Goal: Task Accomplishment & Management: Manage account settings

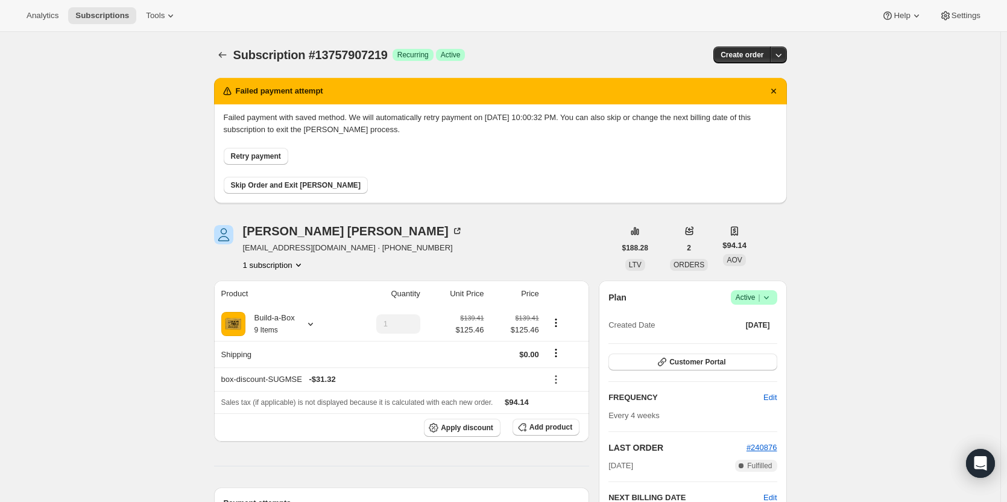
scroll to position [60, 0]
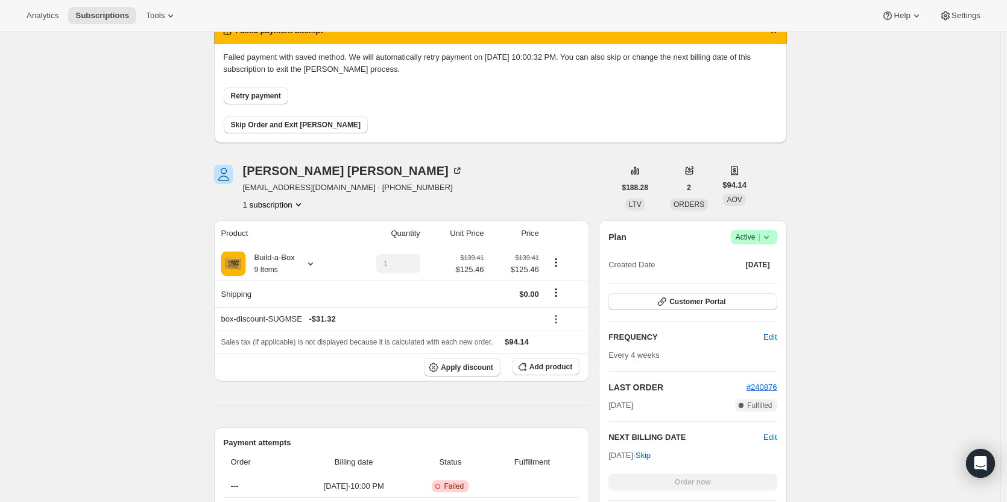
click at [770, 241] on icon at bounding box center [766, 237] width 12 height 12
click at [742, 288] on button "Cancel subscription" at bounding box center [757, 280] width 75 height 19
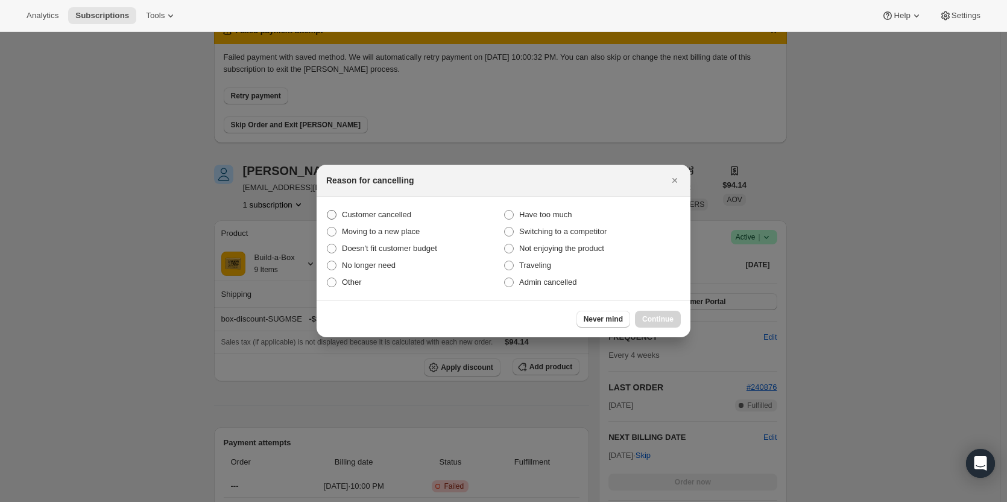
click at [353, 219] on span "Customer cancelled" at bounding box center [376, 215] width 69 height 12
click at [327, 210] on input "Customer cancelled" at bounding box center [327, 210] width 1 height 1
radio input "true"
click at [661, 317] on span "Continue" at bounding box center [657, 319] width 31 height 10
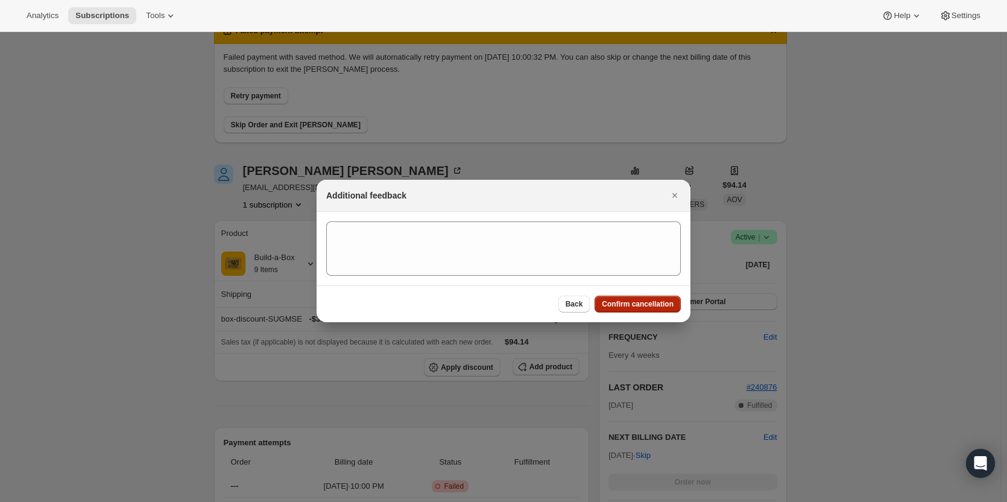
click at [660, 304] on span "Confirm cancellation" at bounding box center [638, 304] width 72 height 10
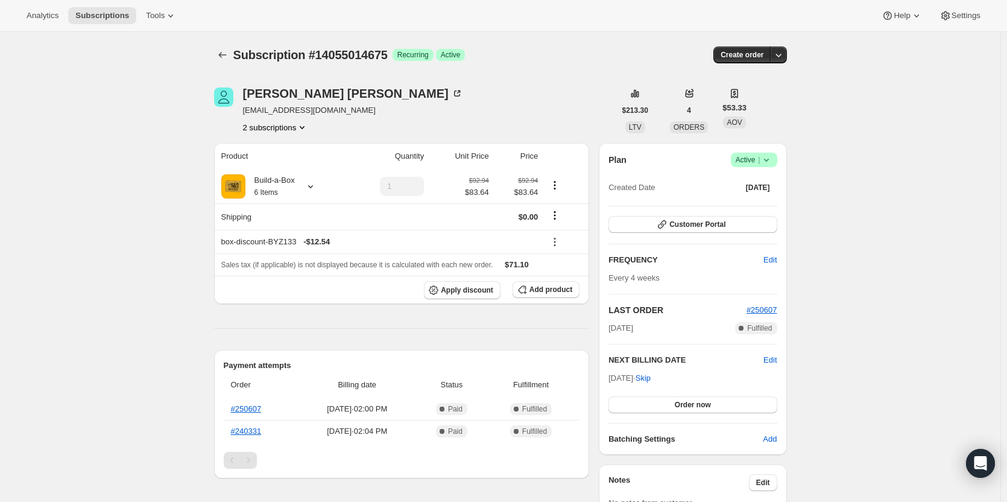
click at [767, 162] on icon at bounding box center [766, 160] width 12 height 12
click at [780, 202] on span "Cancel subscription" at bounding box center [758, 204] width 68 height 9
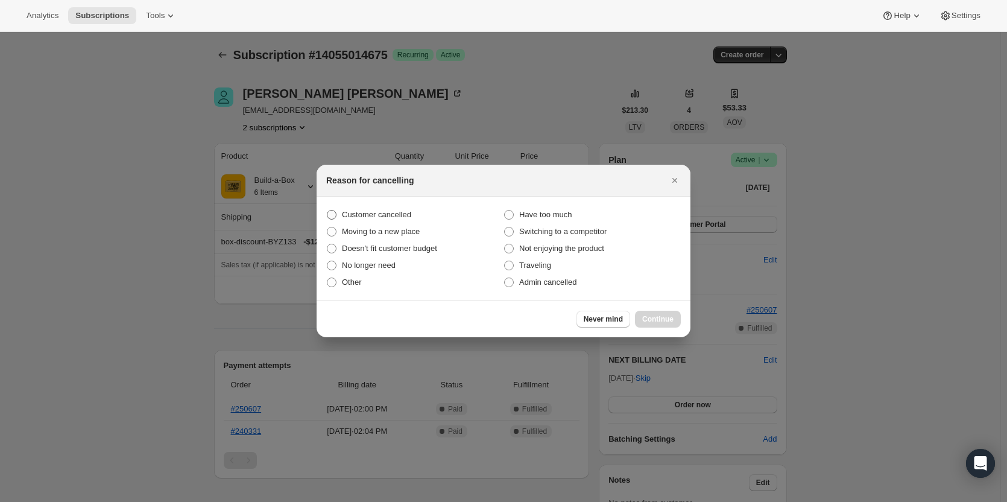
click at [365, 212] on span "Customer cancelled" at bounding box center [376, 214] width 69 height 9
click at [327, 210] on input "Customer cancelled" at bounding box center [327, 210] width 1 height 1
radio input "true"
click at [658, 318] on span "Continue" at bounding box center [657, 319] width 31 height 10
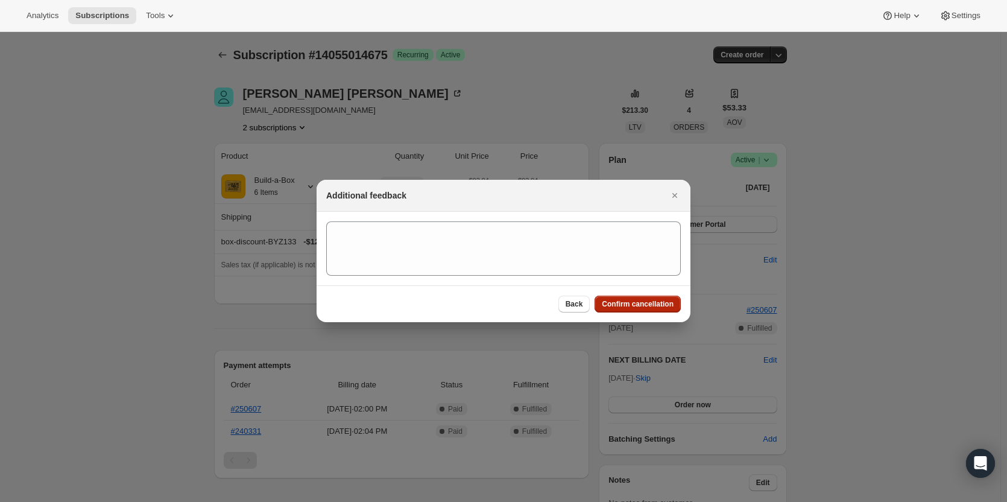
click at [658, 309] on button "Confirm cancellation" at bounding box center [637, 303] width 86 height 17
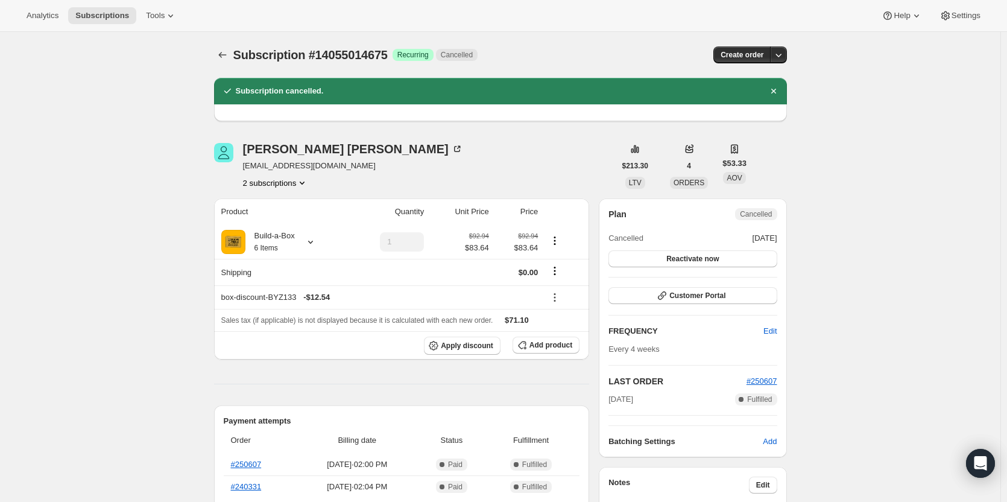
click at [275, 178] on button "2 subscriptions" at bounding box center [276, 183] width 66 height 12
click at [302, 210] on span "13878624531" at bounding box center [279, 206] width 84 height 12
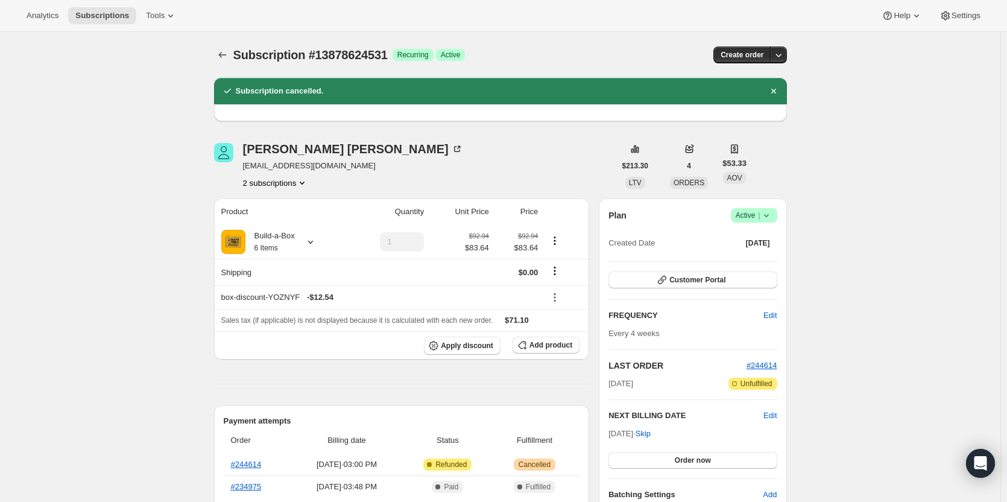
click at [760, 212] on span "|" at bounding box center [759, 215] width 2 height 10
click at [770, 255] on span "Cancel subscription" at bounding box center [758, 259] width 68 height 9
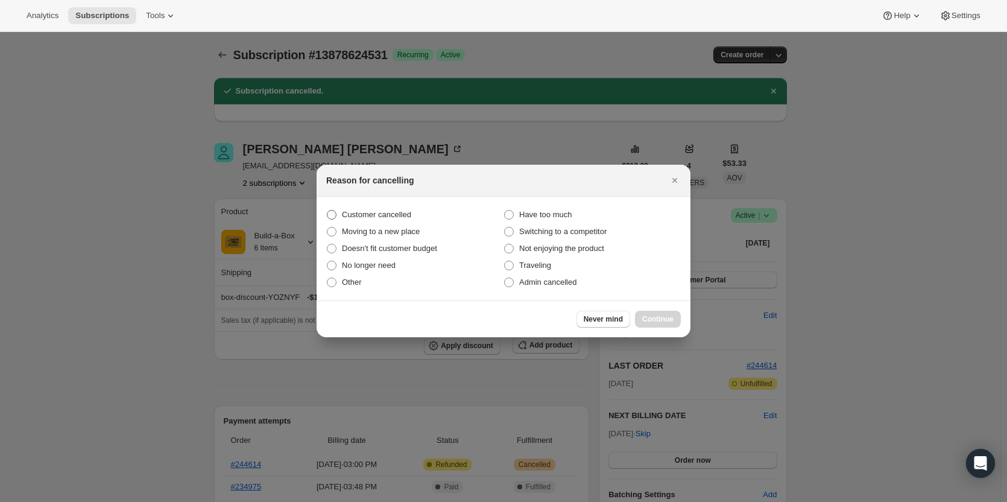
click at [382, 210] on span "Customer cancelled" at bounding box center [376, 214] width 69 height 9
click at [327, 210] on input "Customer cancelled" at bounding box center [327, 210] width 1 height 1
radio input "true"
click at [654, 312] on button "Continue" at bounding box center [658, 319] width 46 height 17
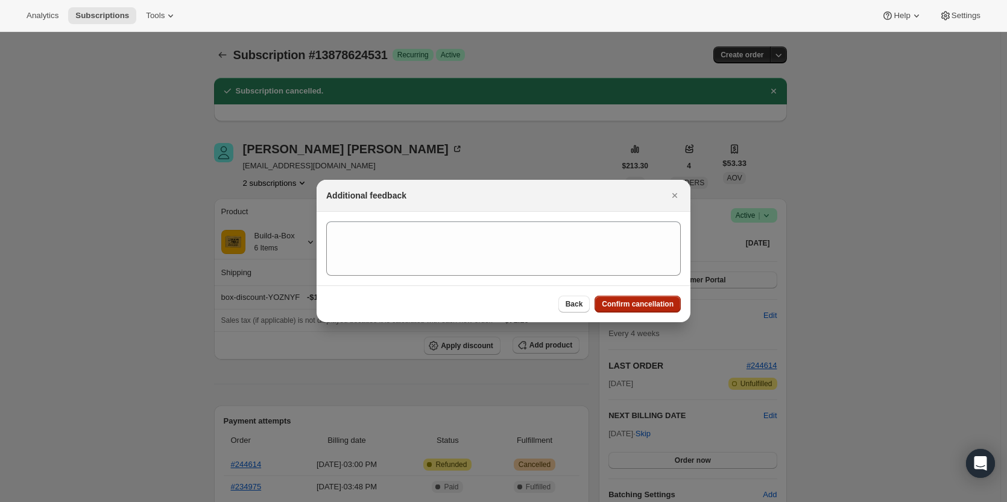
click at [649, 301] on span "Confirm cancellation" at bounding box center [638, 304] width 72 height 10
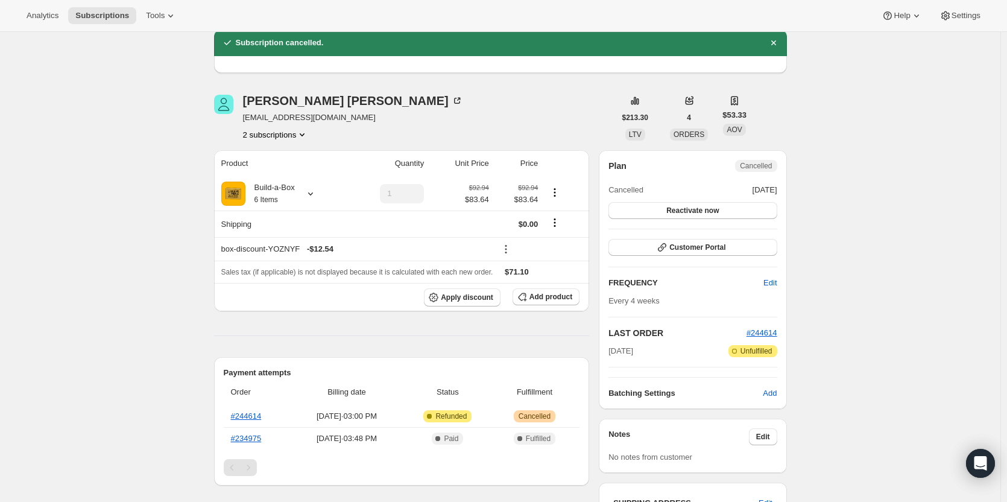
scroll to position [97, 0]
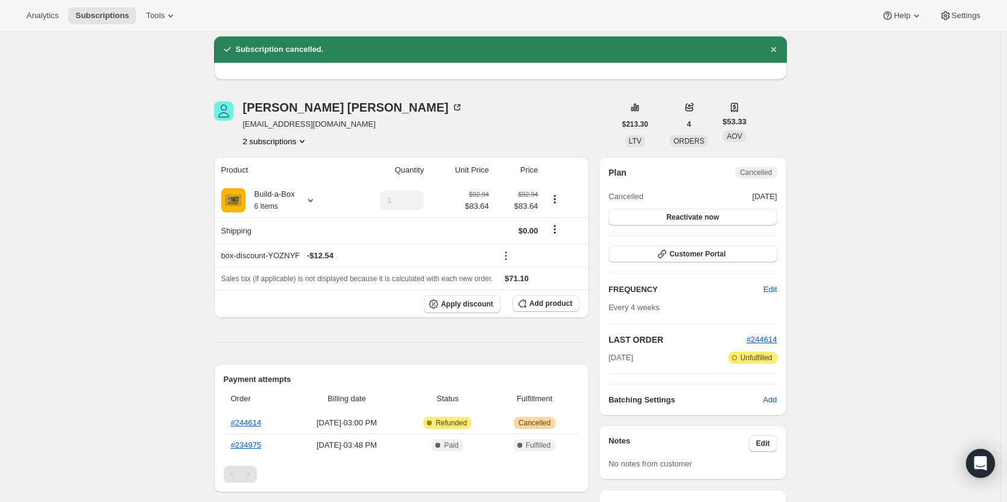
click at [291, 141] on button "2 subscriptions" at bounding box center [276, 141] width 66 height 12
click at [280, 184] on span "14055014675" at bounding box center [261, 184] width 48 height 9
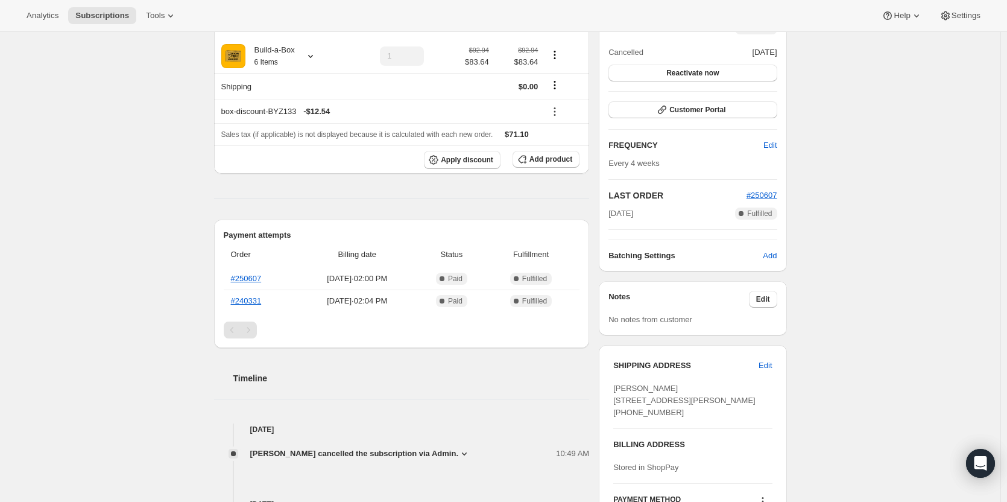
scroll to position [181, 0]
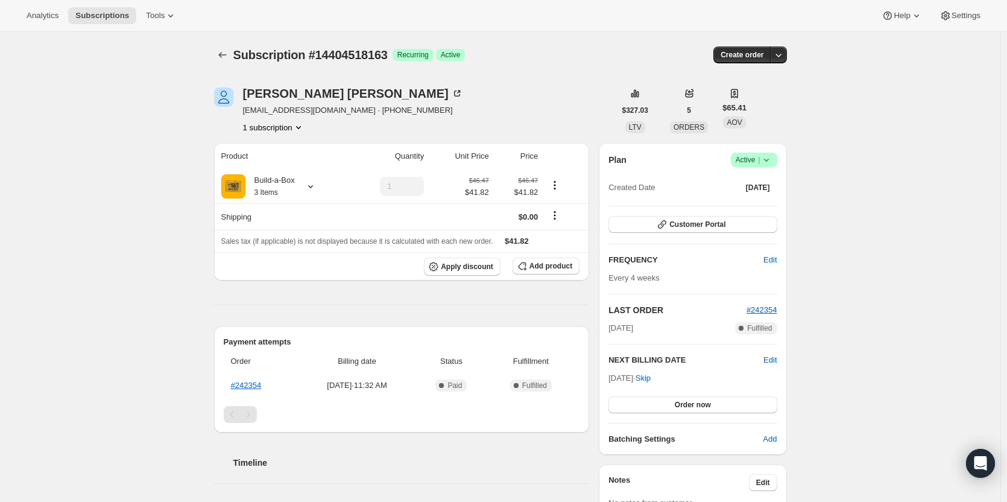
click at [760, 157] on span "|" at bounding box center [759, 160] width 2 height 10
click at [763, 200] on span "Cancel subscription" at bounding box center [758, 204] width 68 height 9
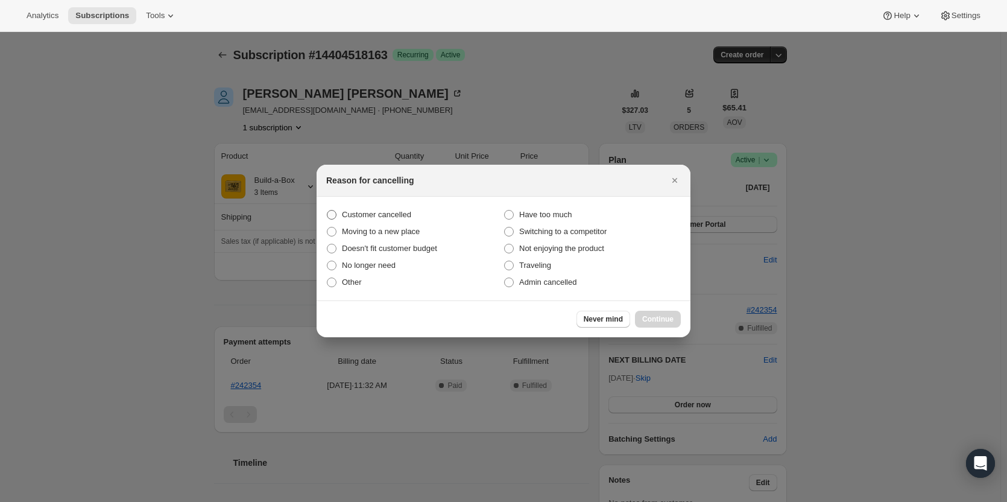
click at [349, 212] on span "Customer cancelled" at bounding box center [376, 214] width 69 height 9
click at [327, 210] on input "Customer cancelled" at bounding box center [327, 210] width 1 height 1
radio input "true"
click at [655, 323] on span "Continue" at bounding box center [657, 319] width 31 height 10
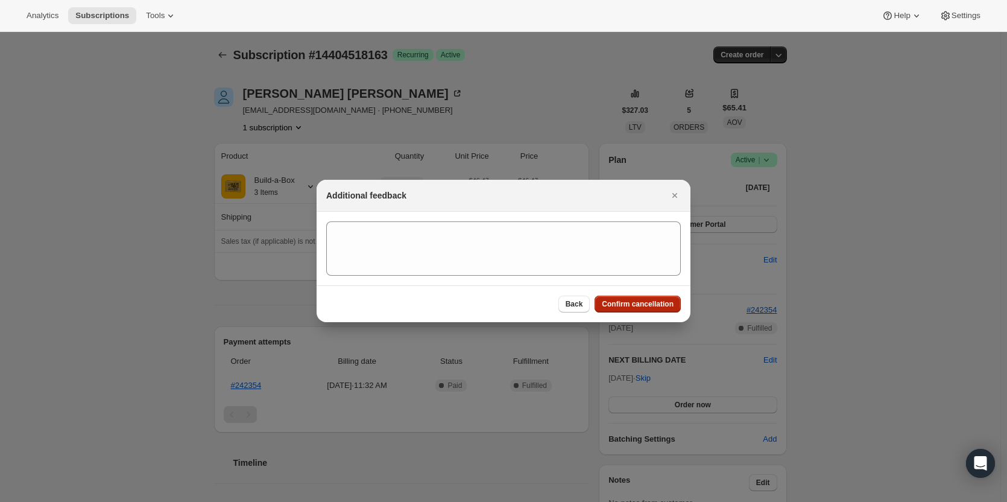
click at [622, 301] on span "Confirm cancellation" at bounding box center [638, 304] width 72 height 10
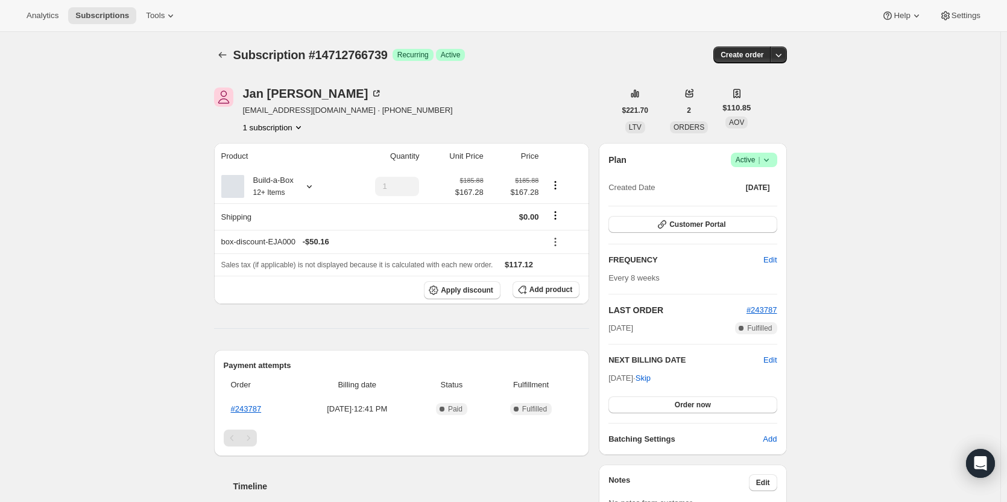
click at [760, 160] on span "|" at bounding box center [759, 160] width 2 height 10
click at [759, 200] on span "Cancel subscription" at bounding box center [758, 204] width 68 height 9
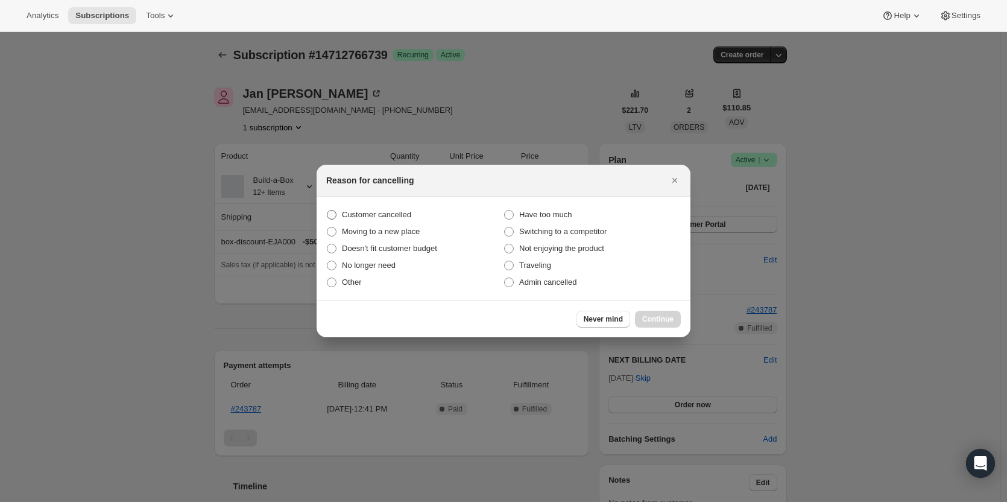
click at [370, 212] on span "Customer cancelled" at bounding box center [376, 214] width 69 height 9
click at [327, 210] on input "Customer cancelled" at bounding box center [327, 210] width 1 height 1
radio input "true"
click at [655, 317] on span "Continue" at bounding box center [657, 319] width 31 height 10
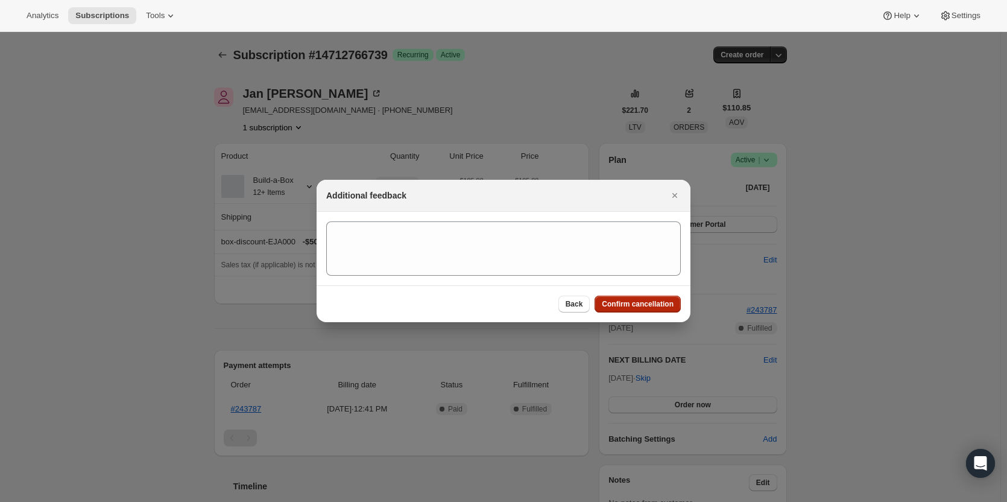
click at [652, 307] on span "Confirm cancellation" at bounding box center [638, 304] width 72 height 10
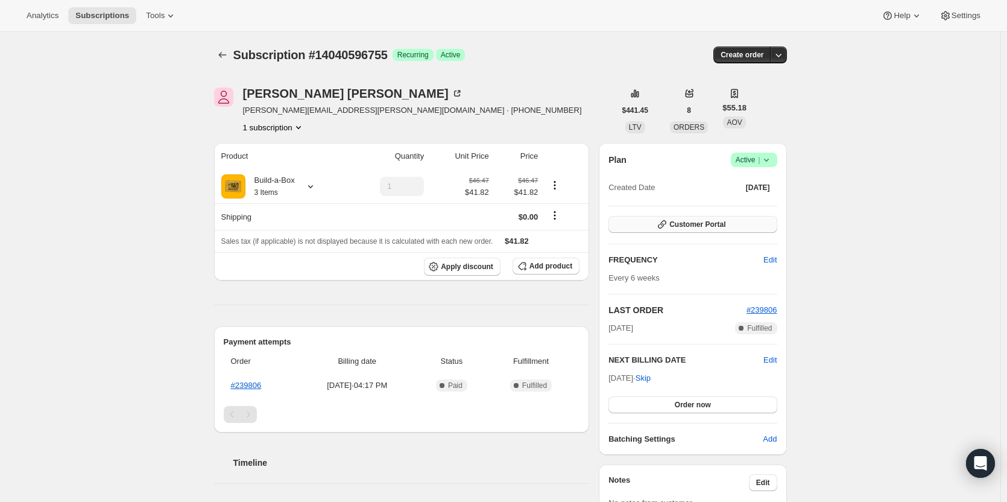
click at [684, 229] on button "Customer Portal" at bounding box center [692, 224] width 168 height 17
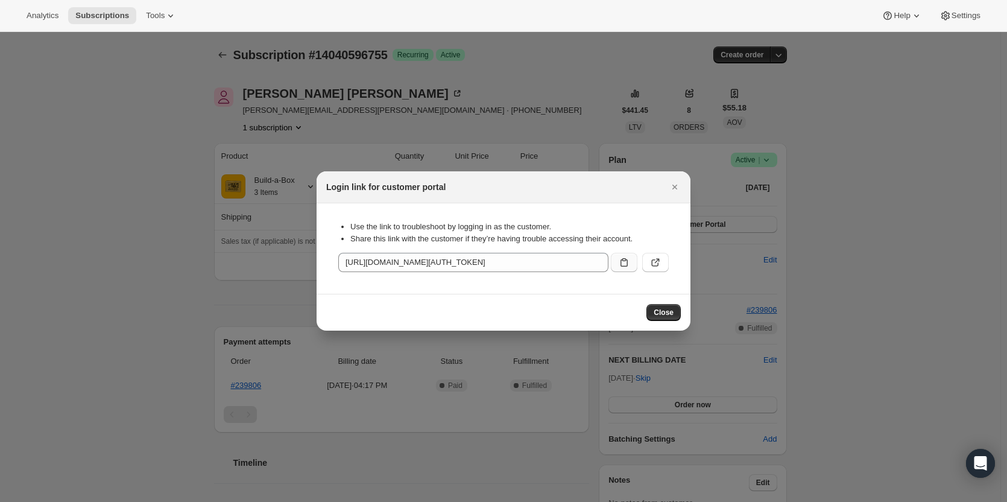
click at [623, 266] on icon ":rc1:" at bounding box center [623, 262] width 7 height 8
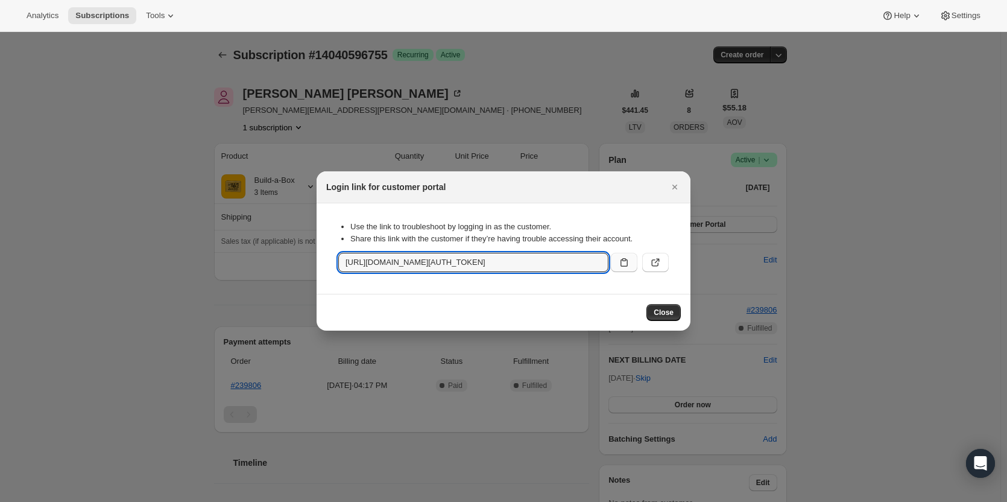
click at [129, 185] on div at bounding box center [503, 251] width 1007 height 502
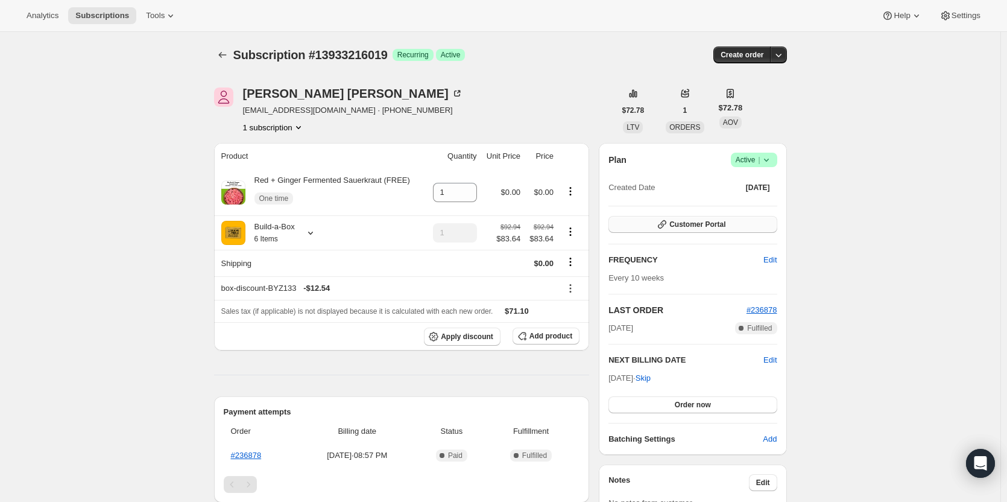
click at [721, 227] on span "Customer Portal" at bounding box center [697, 224] width 56 height 10
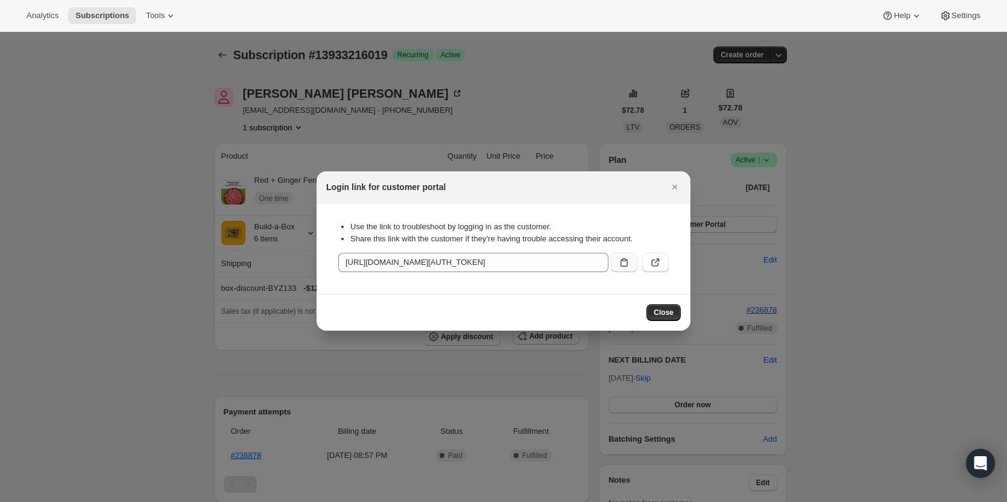
click at [622, 265] on icon ":rbt:" at bounding box center [624, 262] width 12 height 12
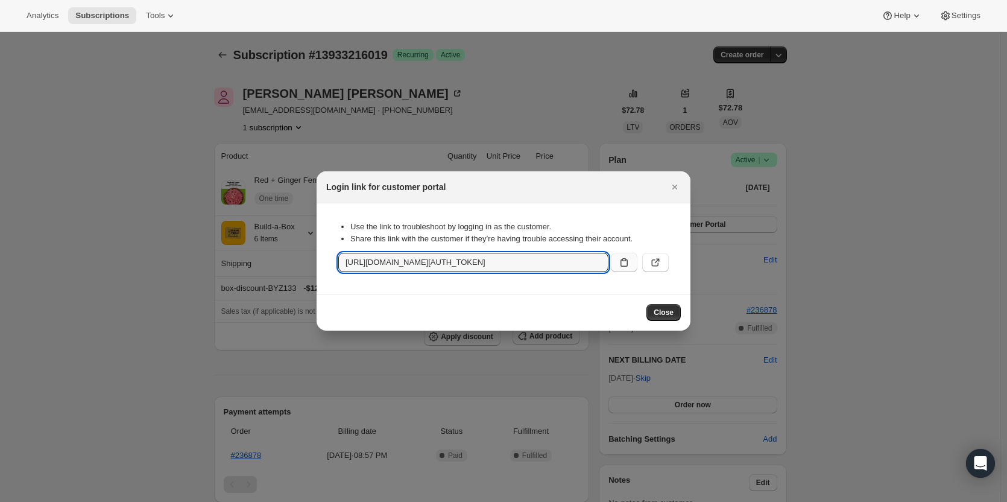
click at [139, 188] on div at bounding box center [503, 251] width 1007 height 502
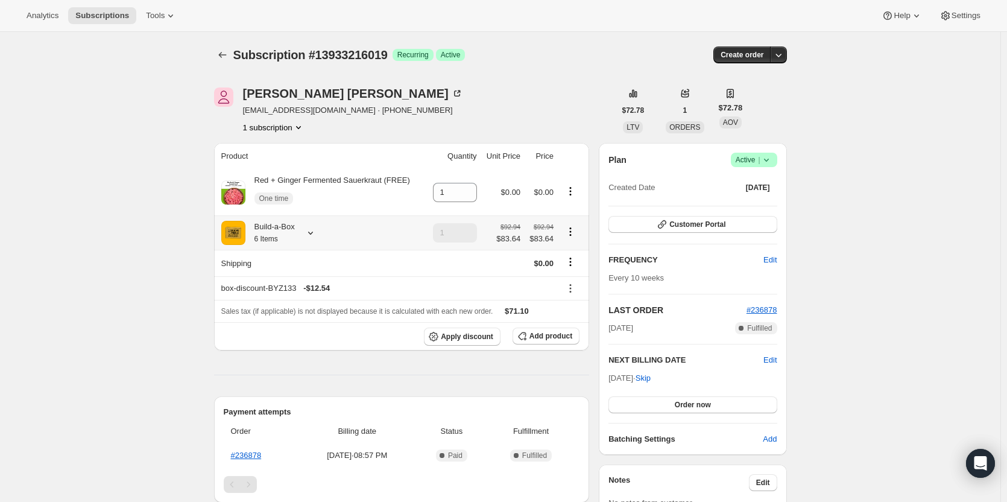
click at [301, 239] on div "Build-a-Box 6 Items" at bounding box center [321, 233] width 201 height 24
click at [309, 235] on icon at bounding box center [310, 233] width 12 height 12
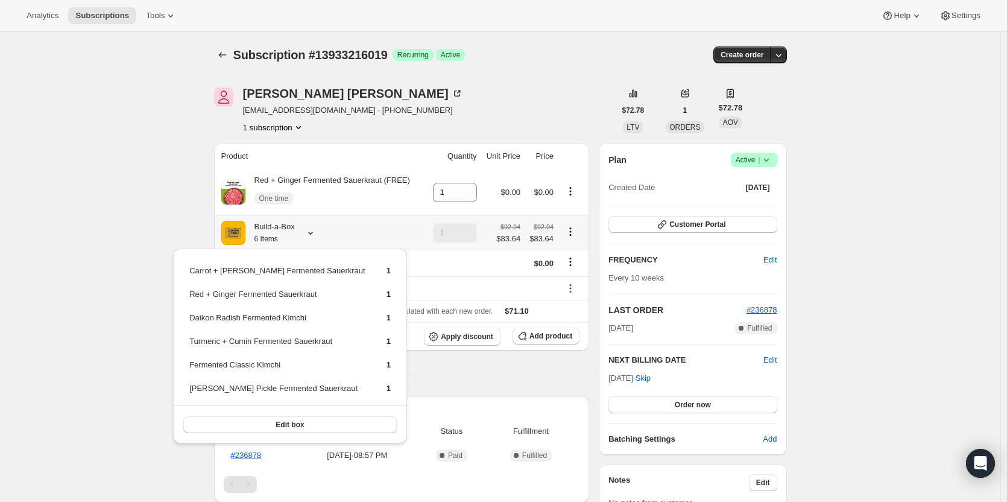
click at [276, 420] on span "Edit box" at bounding box center [290, 425] width 28 height 10
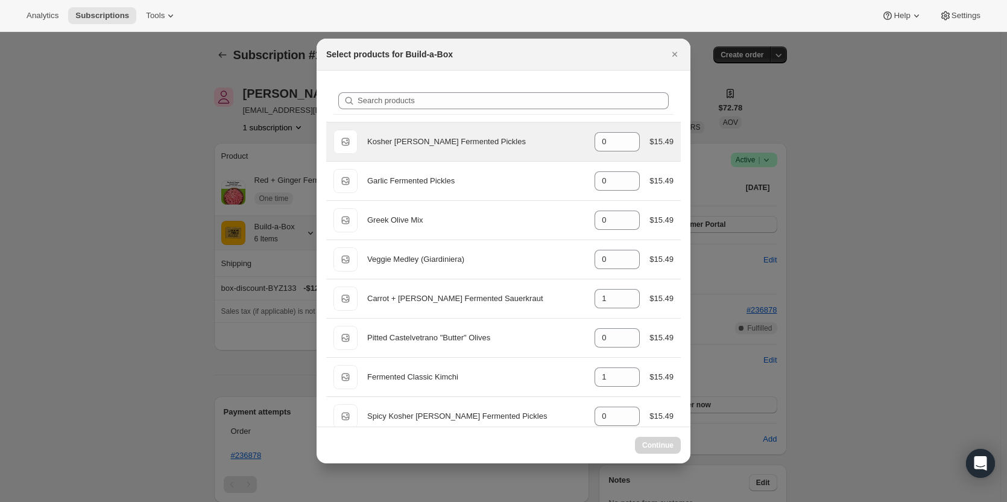
select select "gid://shopify/ProductVariant/49973439234323"
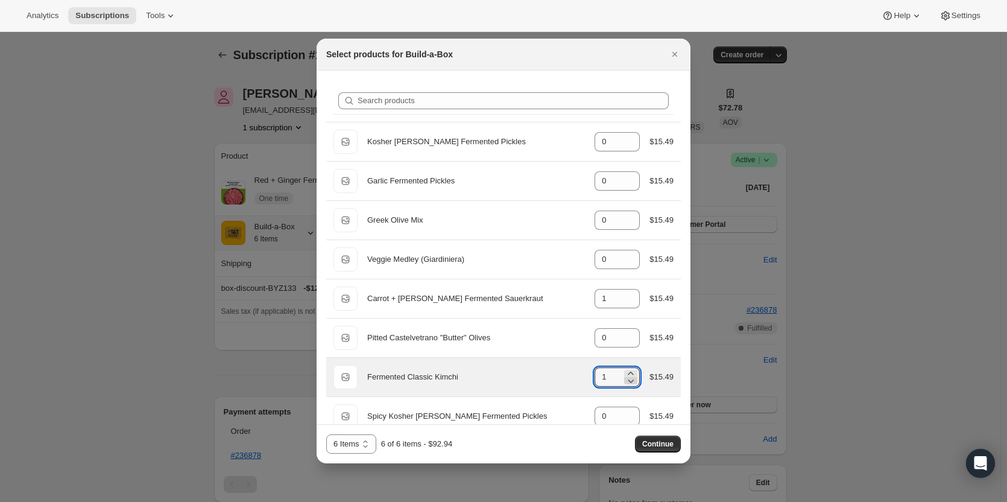
click at [629, 379] on icon ":rei:" at bounding box center [631, 380] width 12 height 12
type input "0"
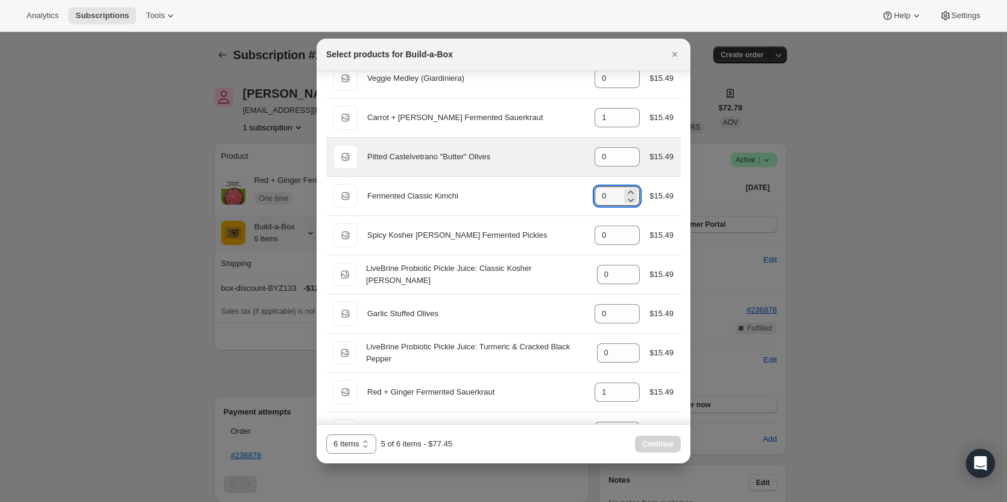
scroll to position [241, 0]
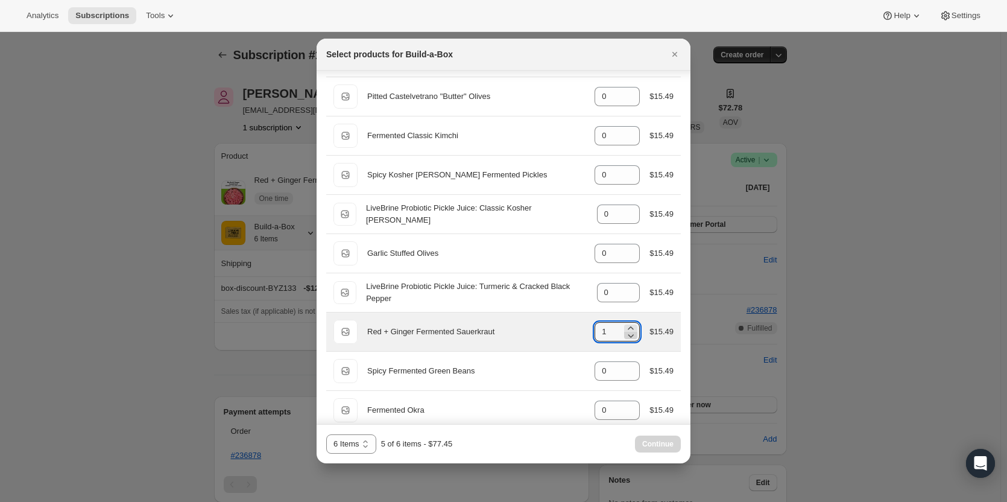
click at [625, 331] on icon ":rei:" at bounding box center [631, 335] width 12 height 12
type input "0"
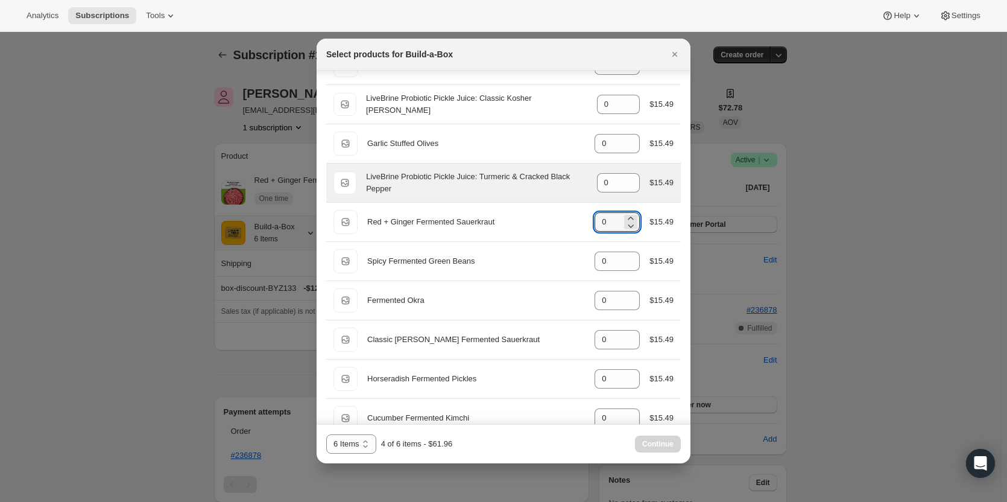
scroll to position [362, 0]
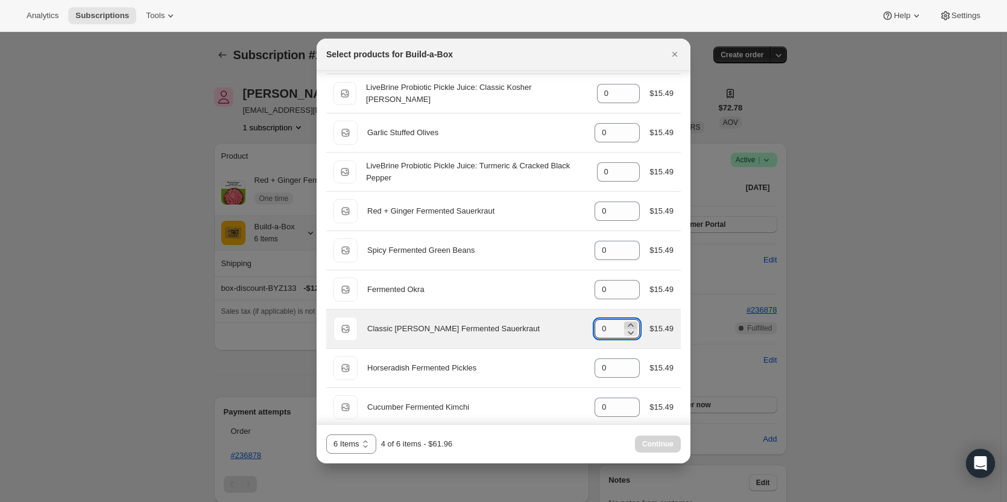
click at [626, 326] on icon ":rei:" at bounding box center [631, 325] width 12 height 12
type input "1"
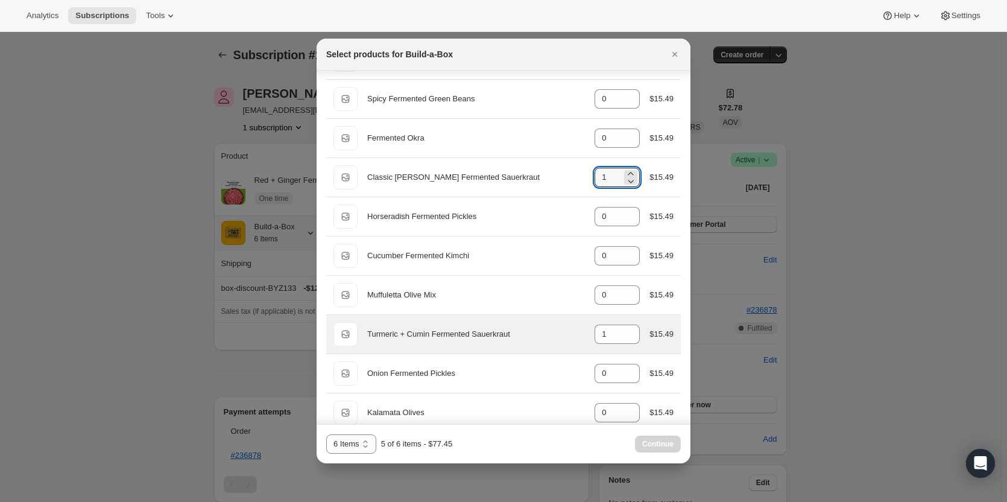
scroll to position [543, 0]
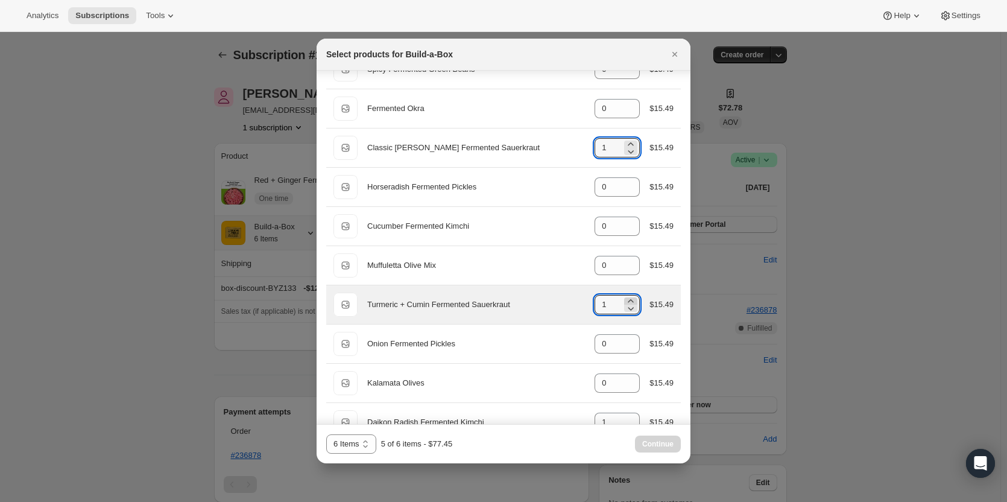
click at [626, 299] on icon ":rei:" at bounding box center [631, 301] width 12 height 12
type input "2"
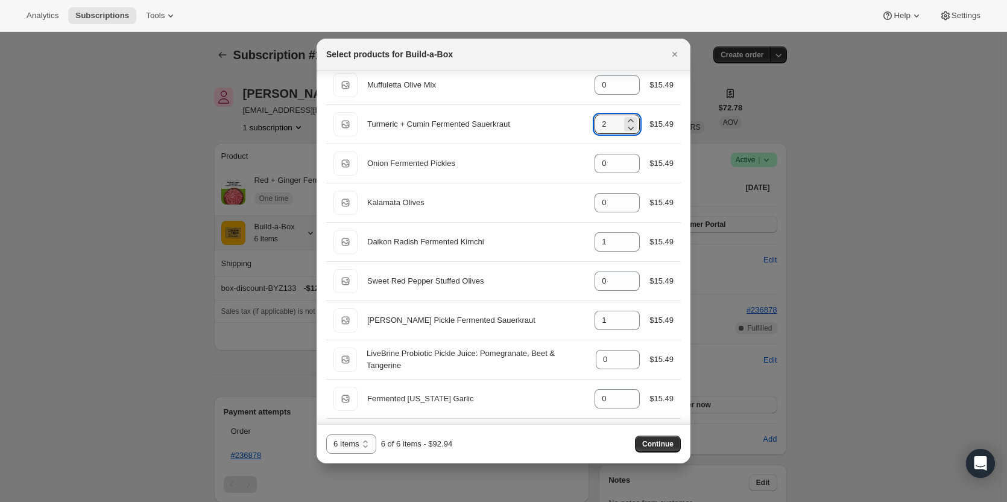
scroll to position [724, 0]
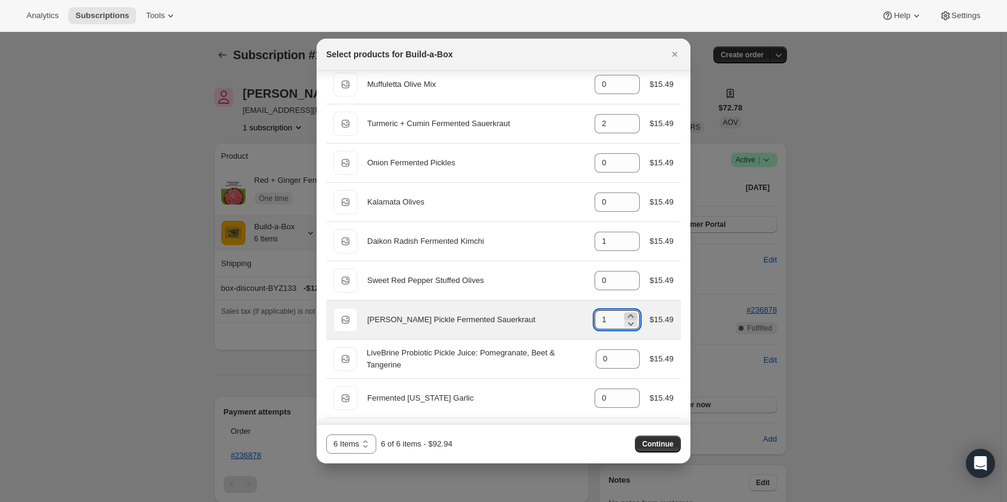
click at [627, 314] on icon ":rei:" at bounding box center [631, 316] width 12 height 12
type input "2"
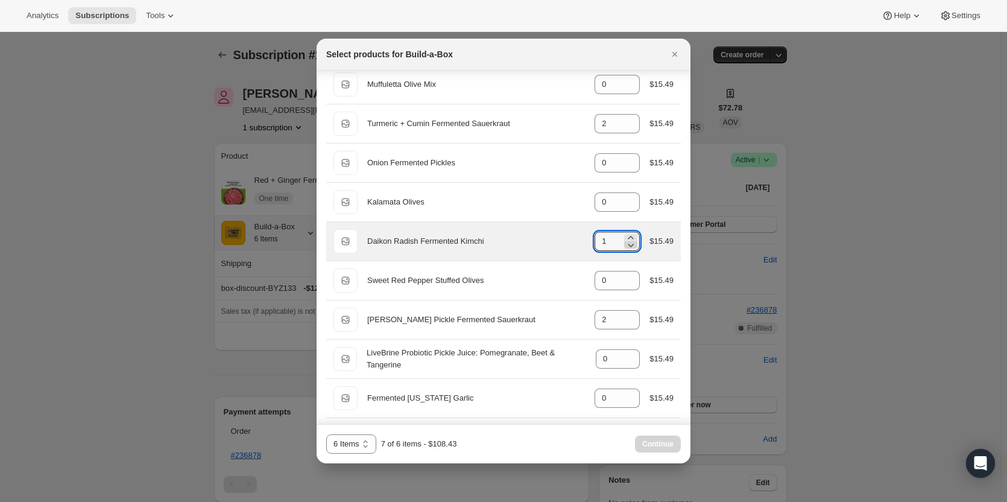
click at [625, 248] on icon ":rei:" at bounding box center [631, 245] width 12 height 12
type input "0"
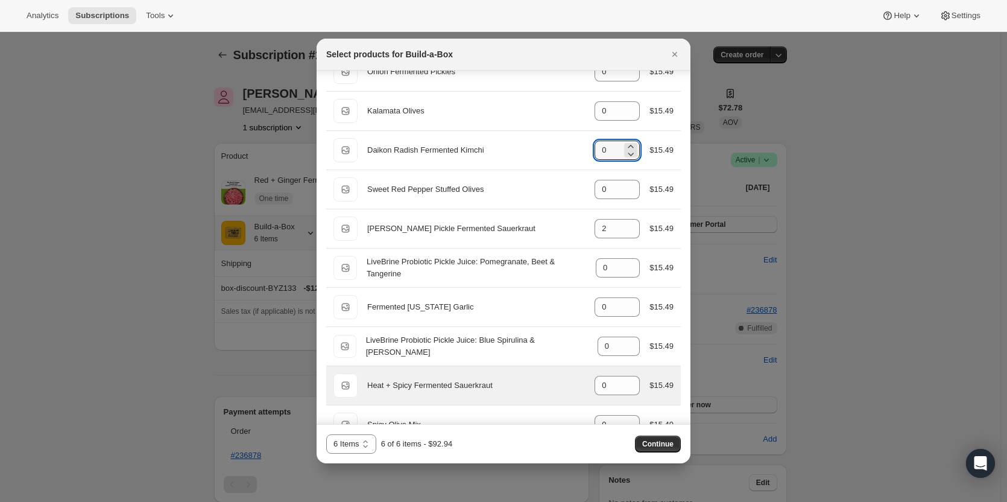
scroll to position [844, 0]
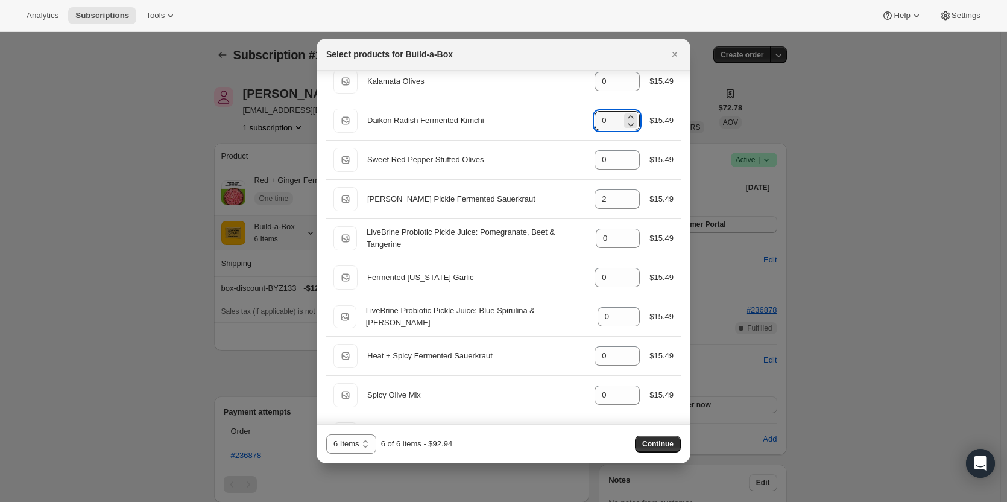
click at [676, 446] on button "Continue" at bounding box center [658, 443] width 46 height 17
select select "gid://shopify/ProductVariant/49973439234323"
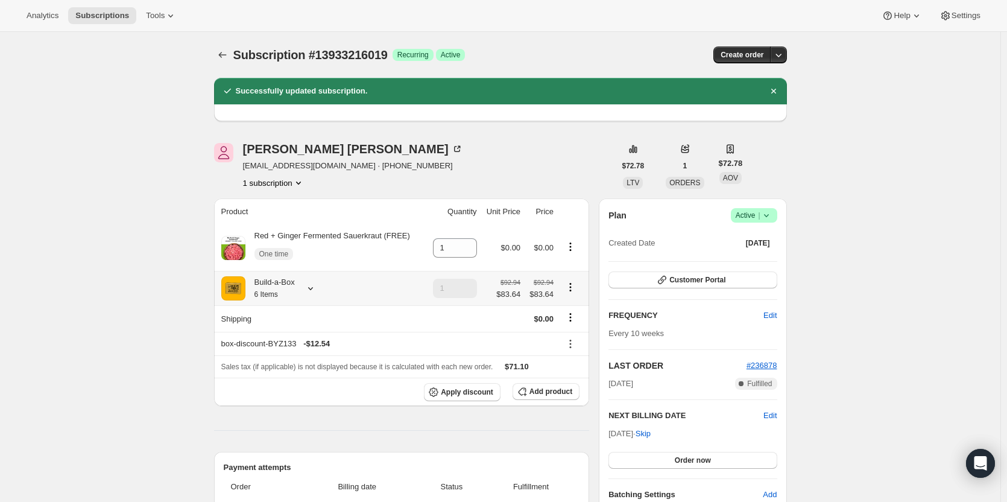
click at [317, 293] on icon at bounding box center [310, 288] width 12 height 12
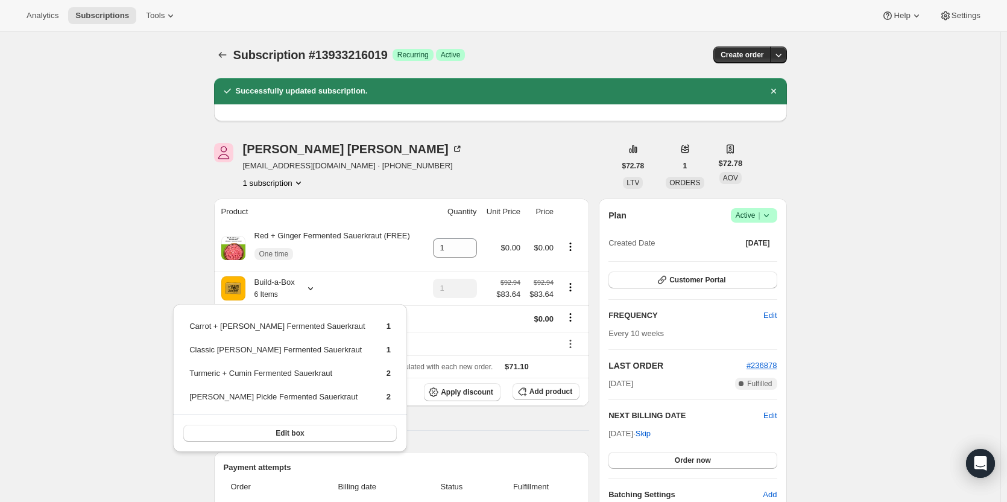
click at [146, 277] on div "Subscription #13933216019. This page is ready Subscription #13933216019 Success…" at bounding box center [500, 508] width 1000 height 953
